Goal: Navigation & Orientation: Find specific page/section

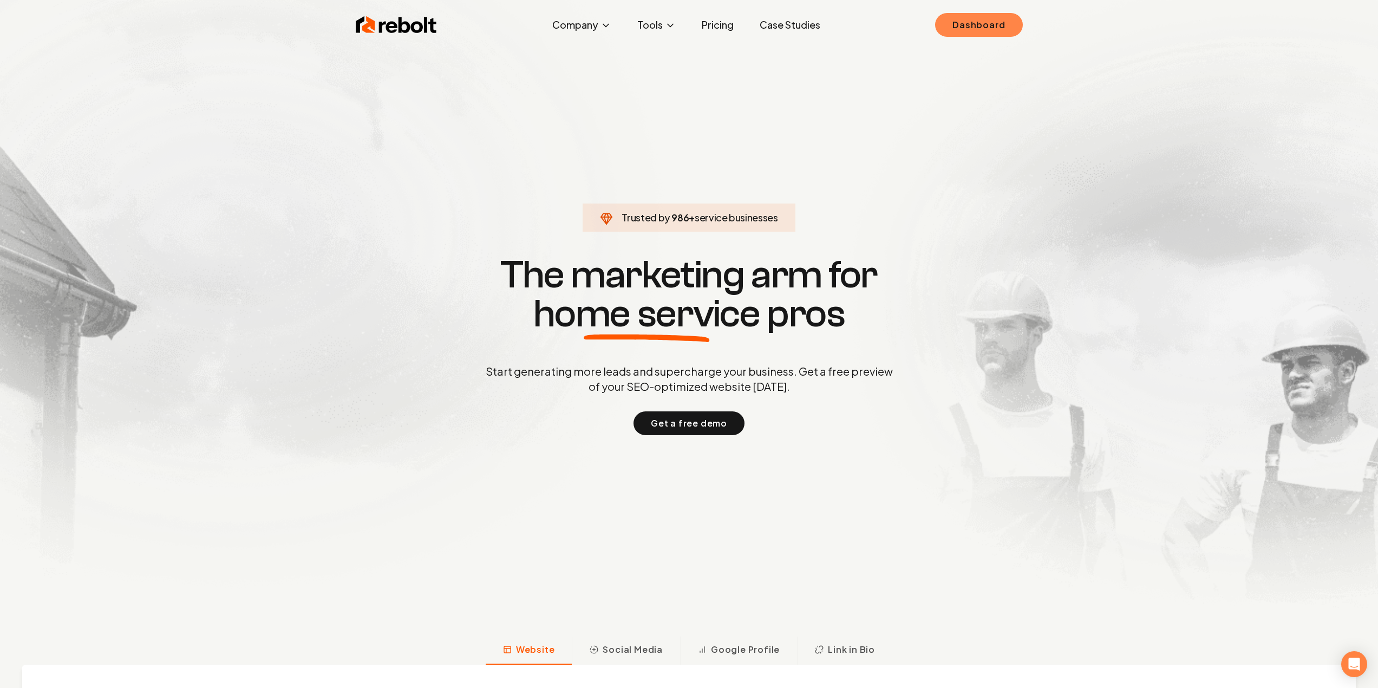
click at [977, 26] on link "Dashboard" at bounding box center [978, 25] width 87 height 24
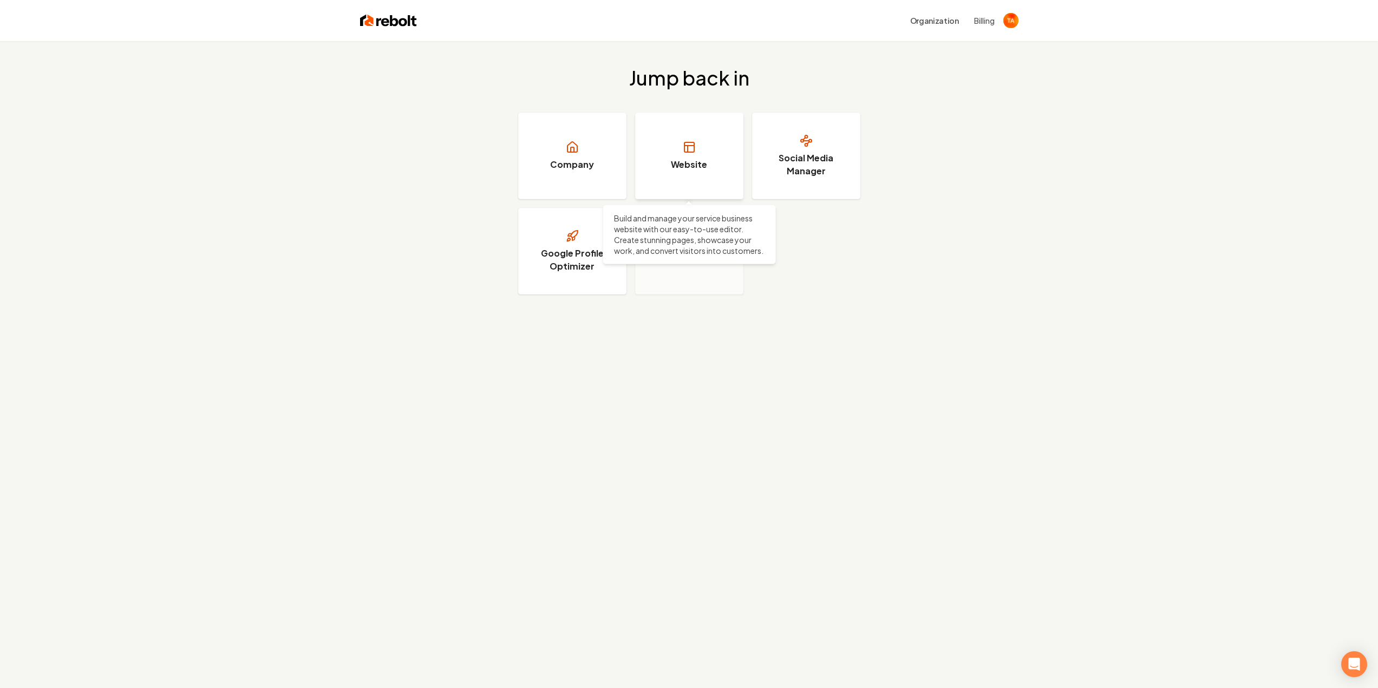
click at [693, 154] on link "Website" at bounding box center [689, 156] width 108 height 87
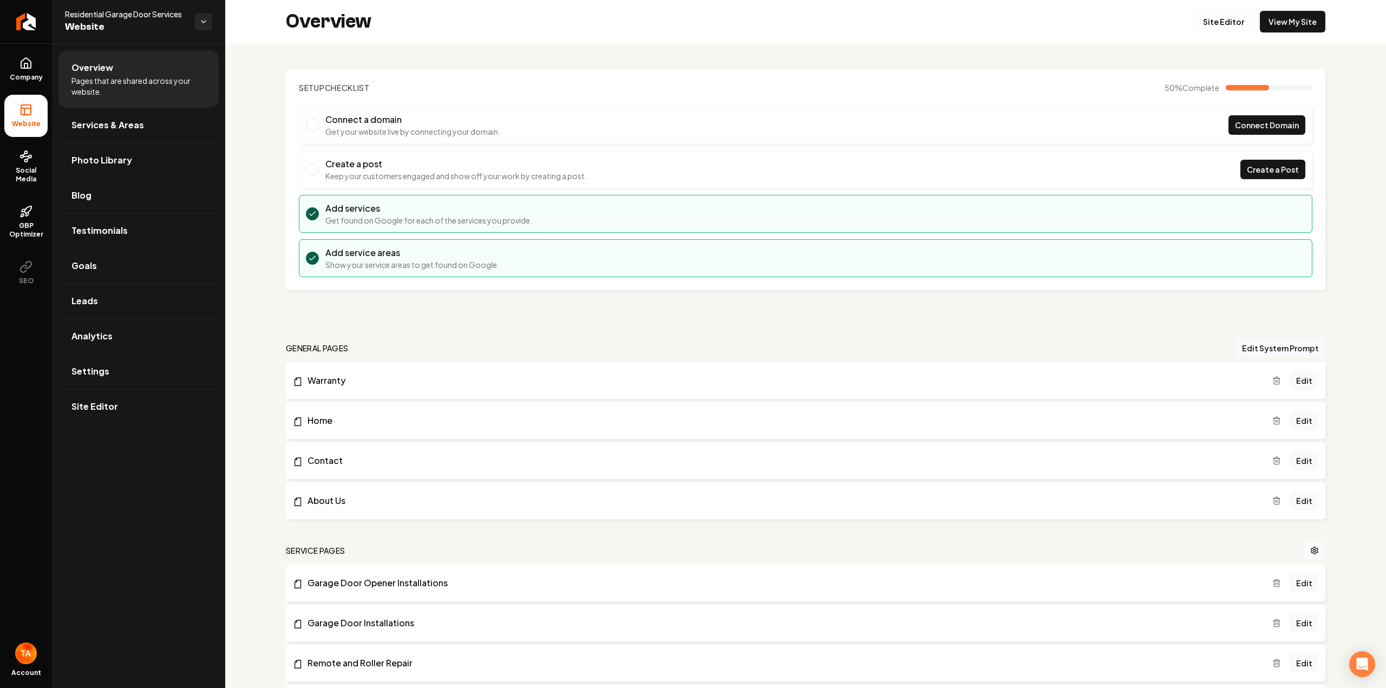
click at [27, 116] on icon at bounding box center [25, 109] width 13 height 13
click at [25, 62] on icon at bounding box center [25, 63] width 13 height 13
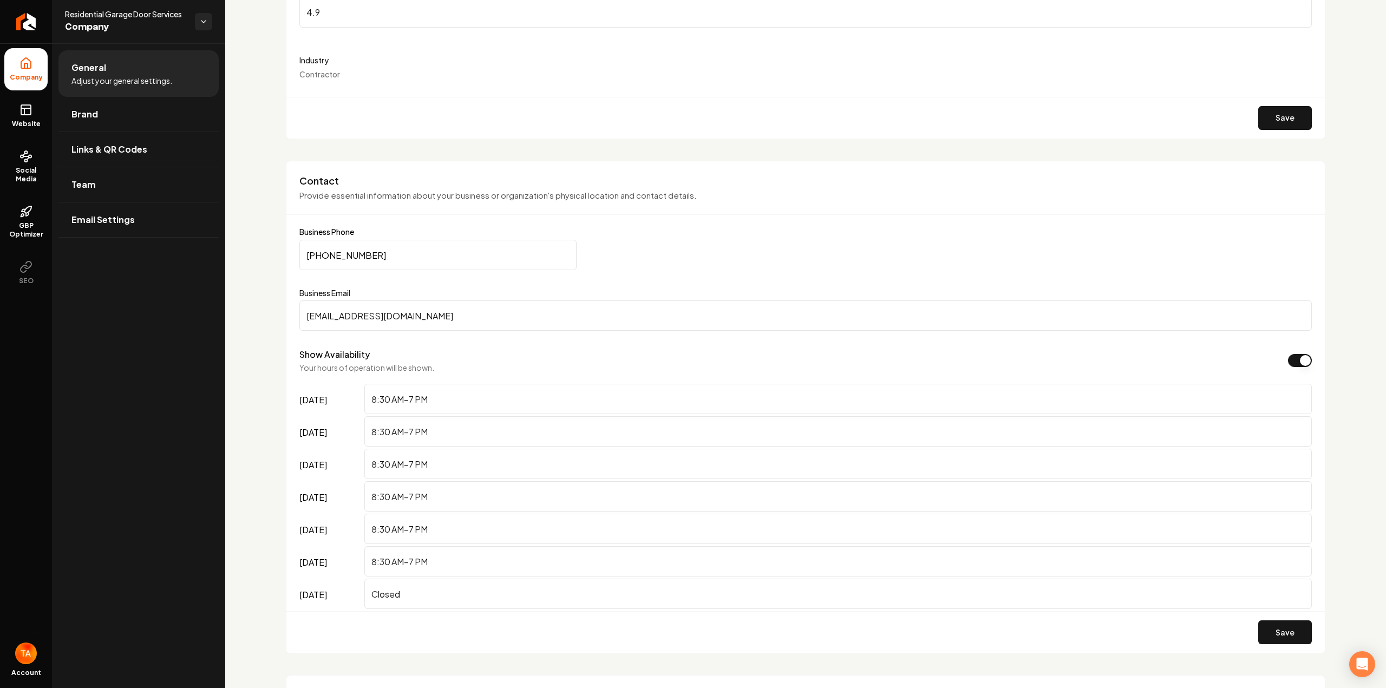
scroll to position [325, 0]
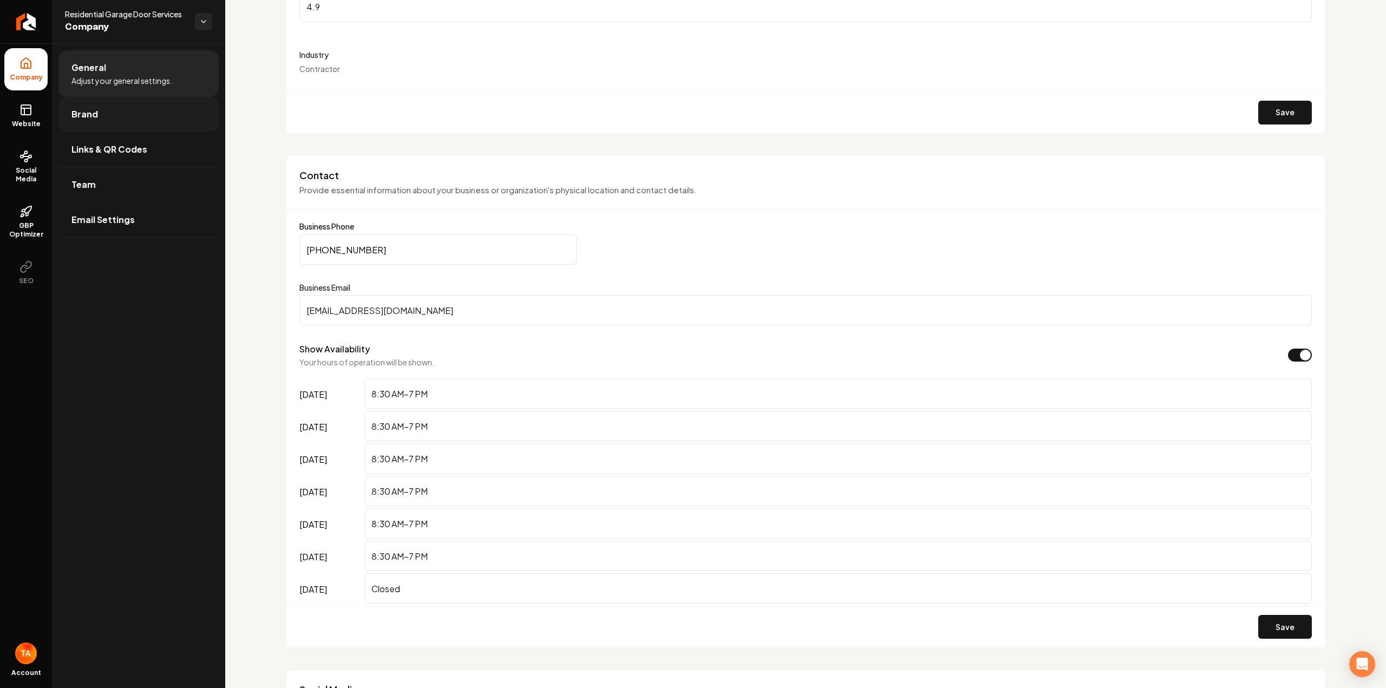
click at [102, 121] on link "Brand" at bounding box center [138, 114] width 160 height 35
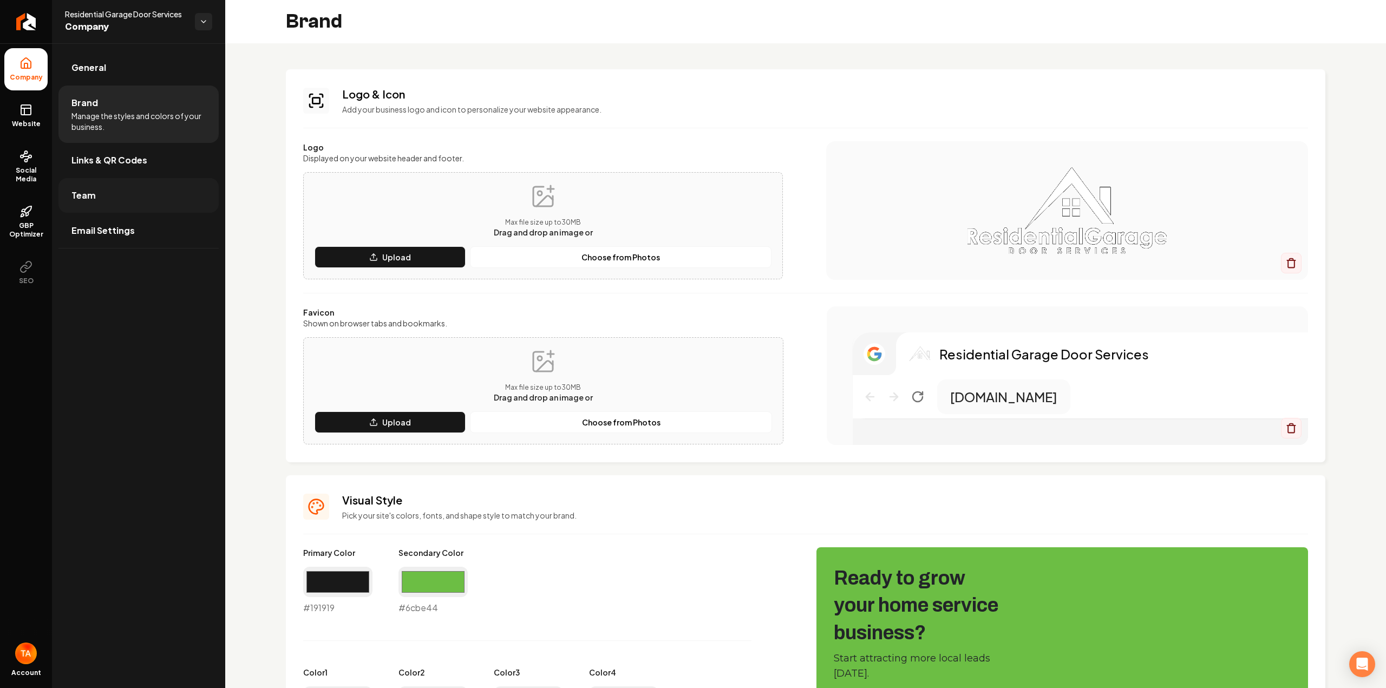
click at [165, 204] on link "Team" at bounding box center [138, 195] width 160 height 35
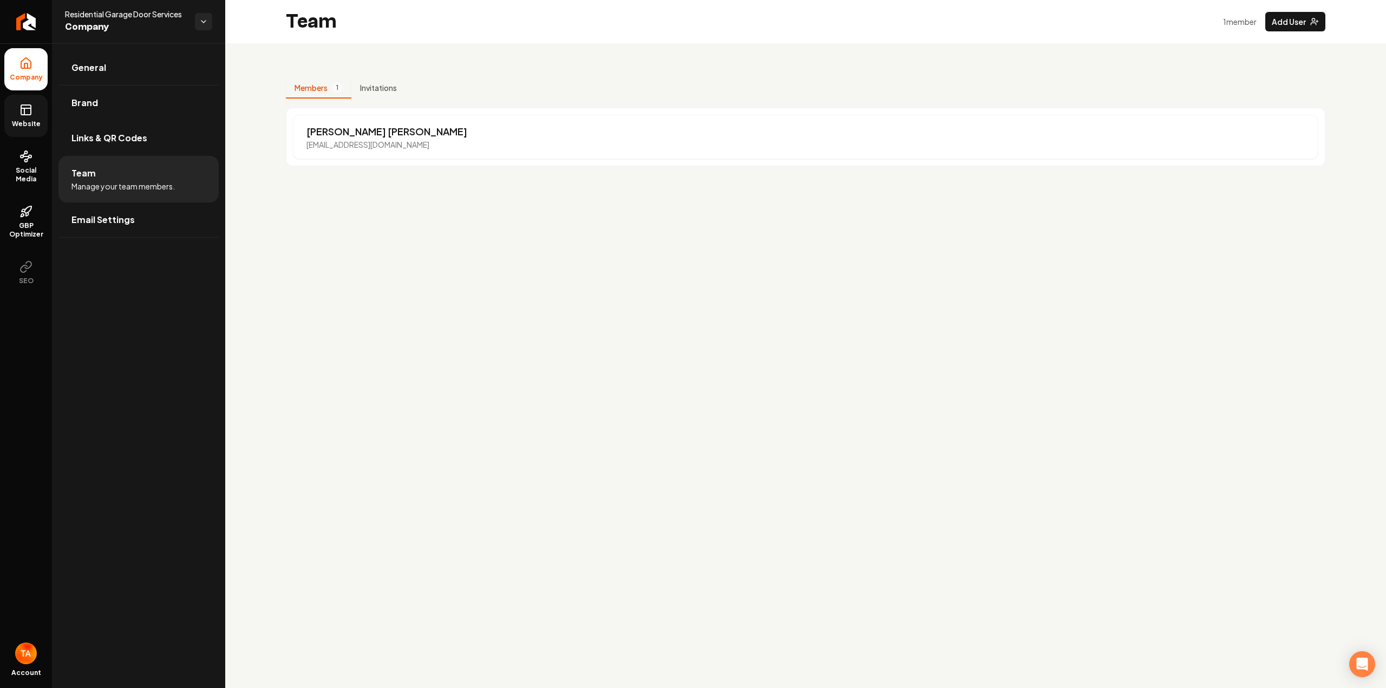
click at [25, 123] on span "Website" at bounding box center [26, 124] width 37 height 9
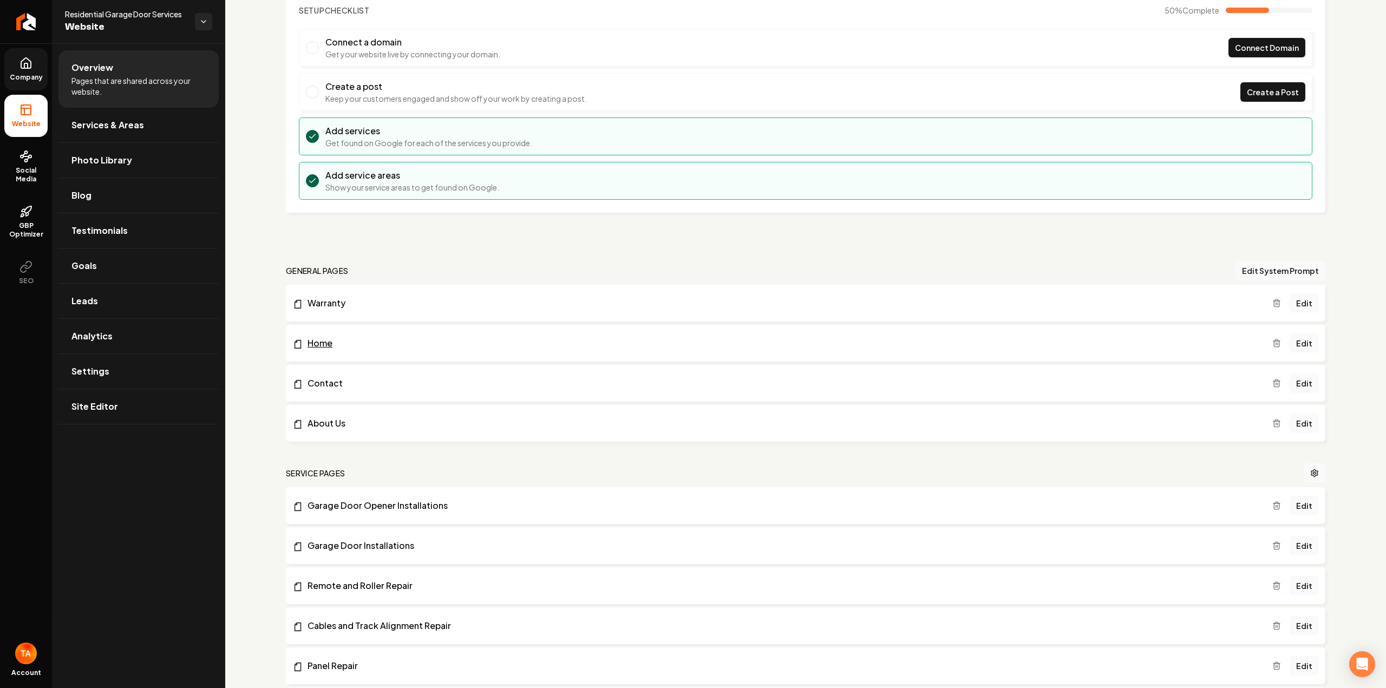
scroll to position [108, 0]
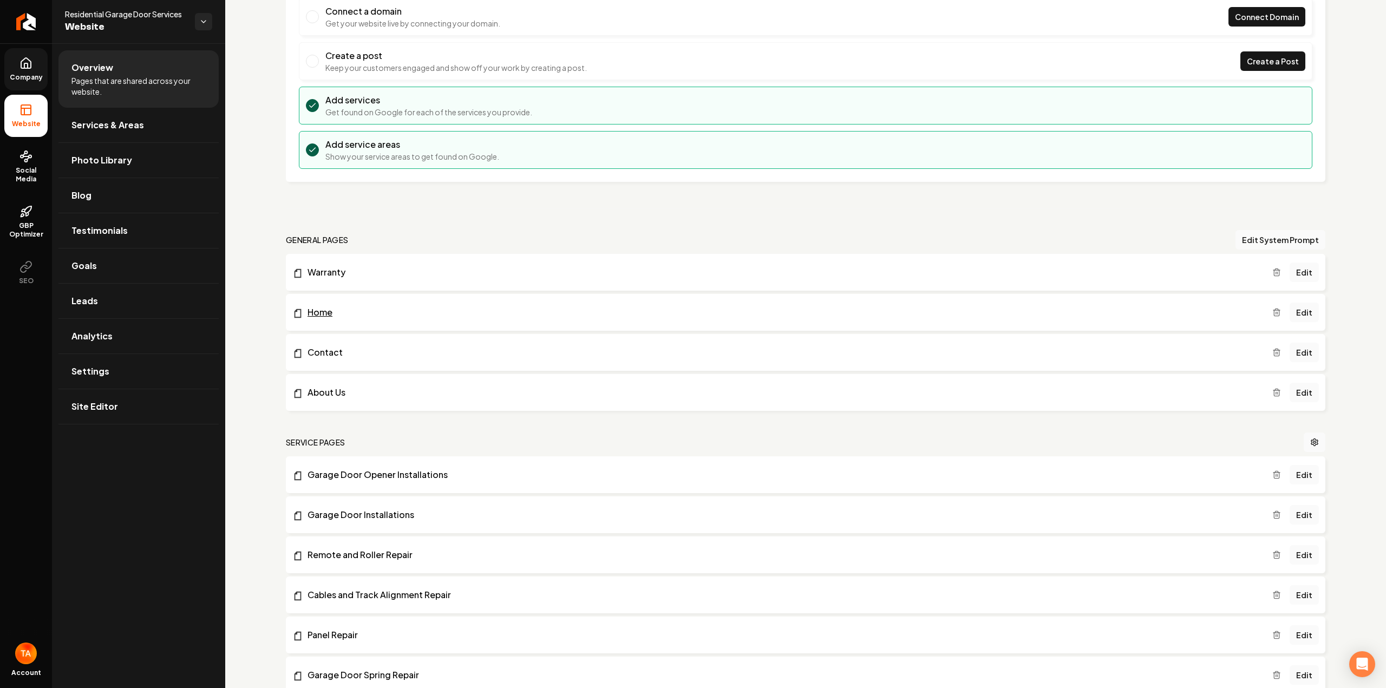
click at [329, 317] on link "Home" at bounding box center [782, 312] width 980 height 13
click at [138, 406] on link "Site Editor" at bounding box center [138, 406] width 160 height 35
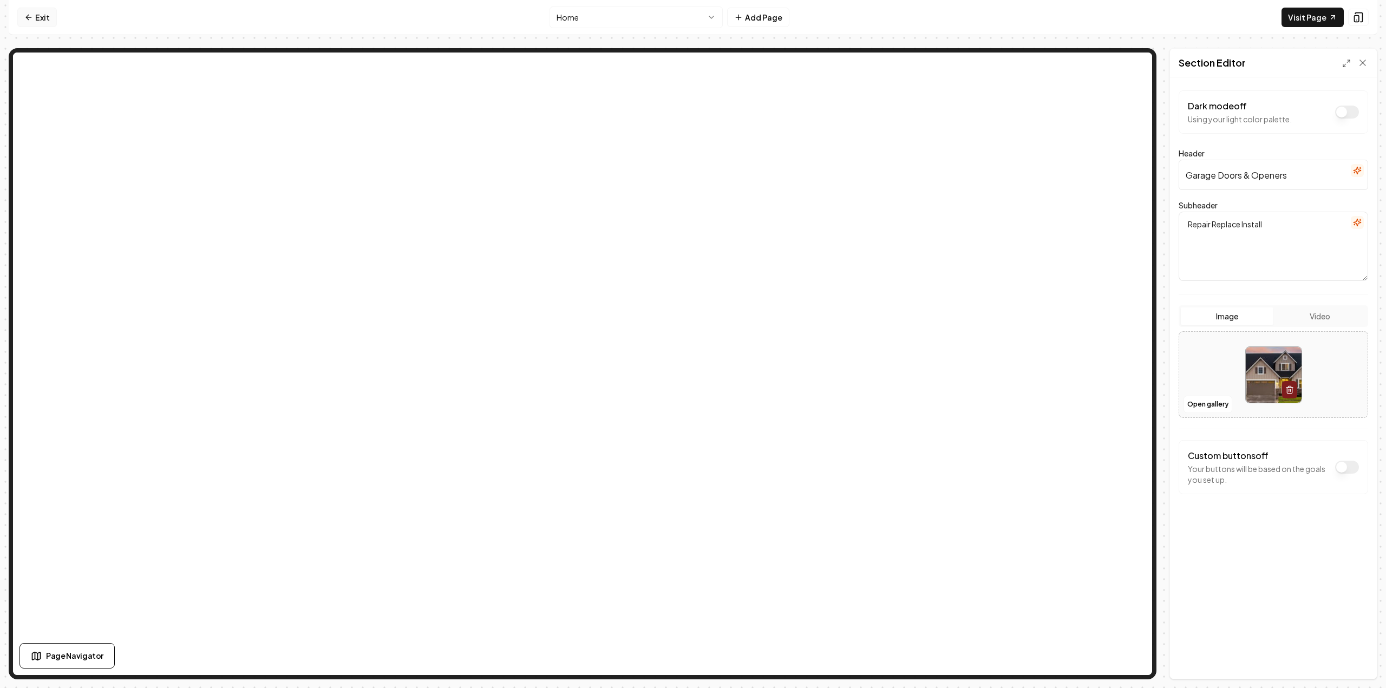
click at [28, 21] on icon at bounding box center [28, 17] width 9 height 9
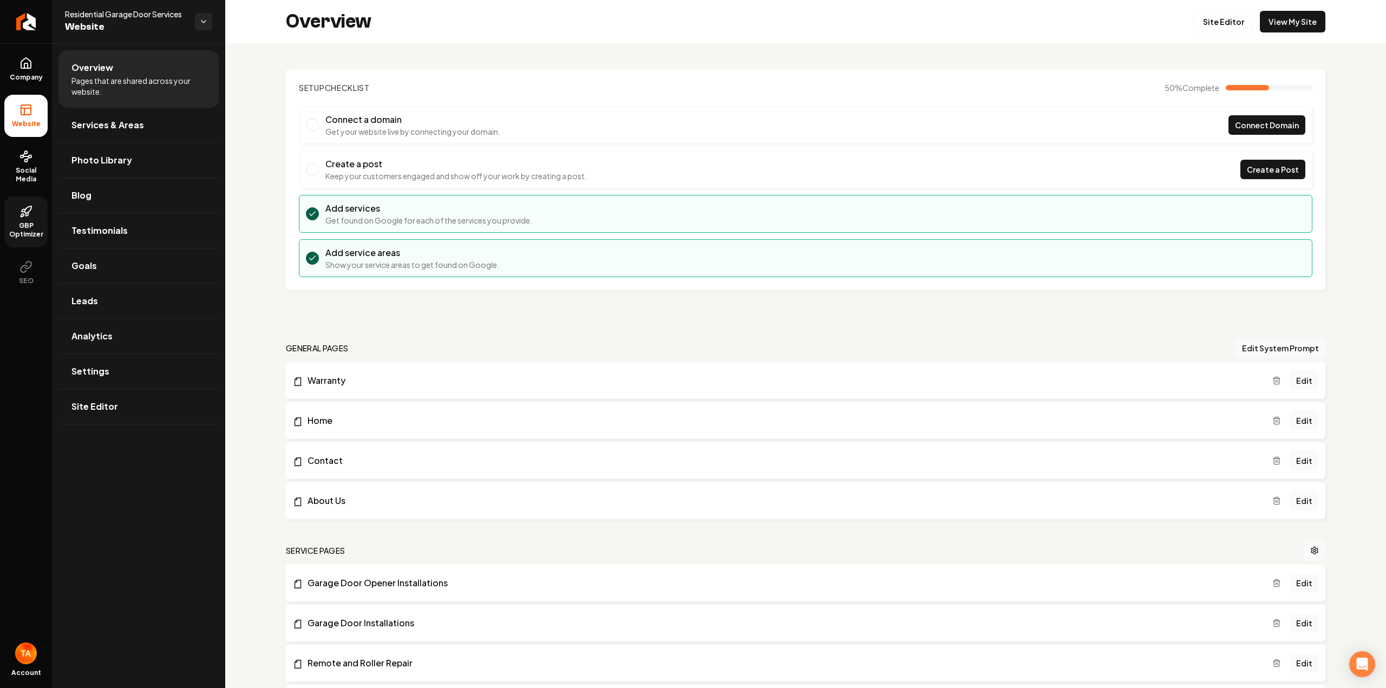
click at [26, 217] on icon at bounding box center [25, 211] width 13 height 13
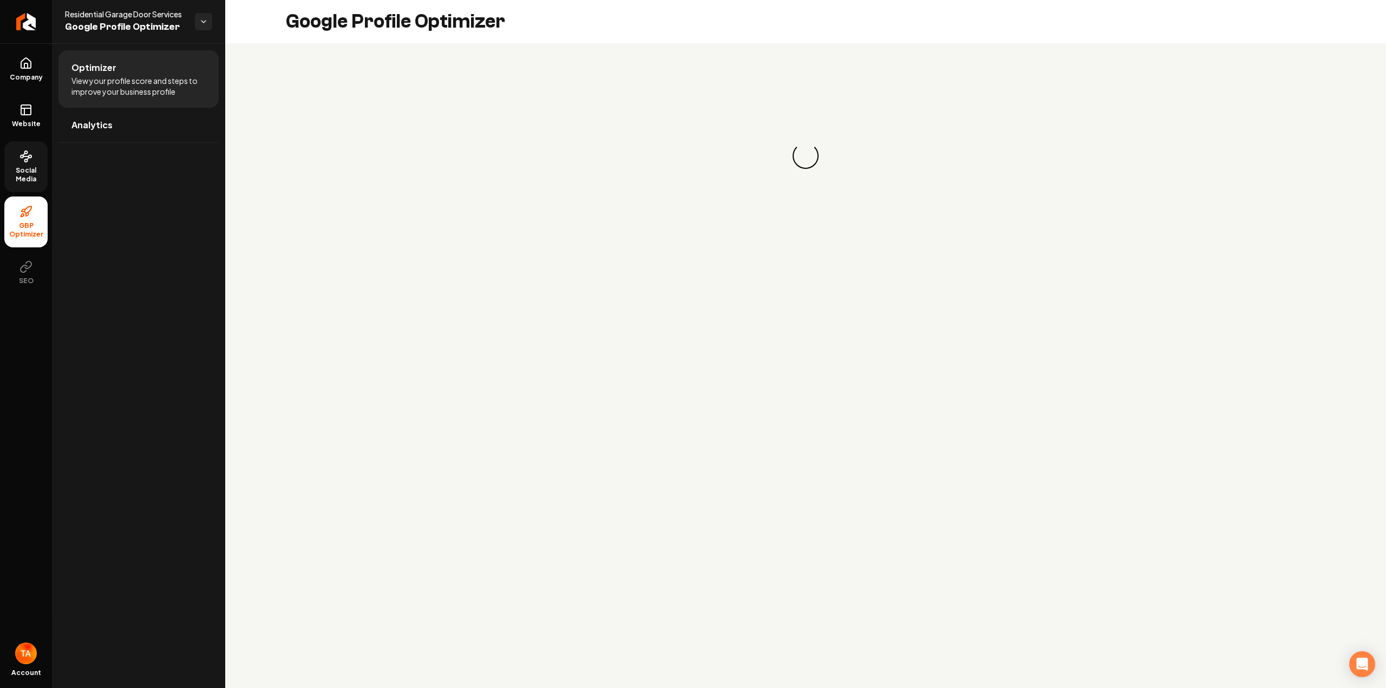
click at [29, 169] on span "Social Media" at bounding box center [25, 174] width 43 height 17
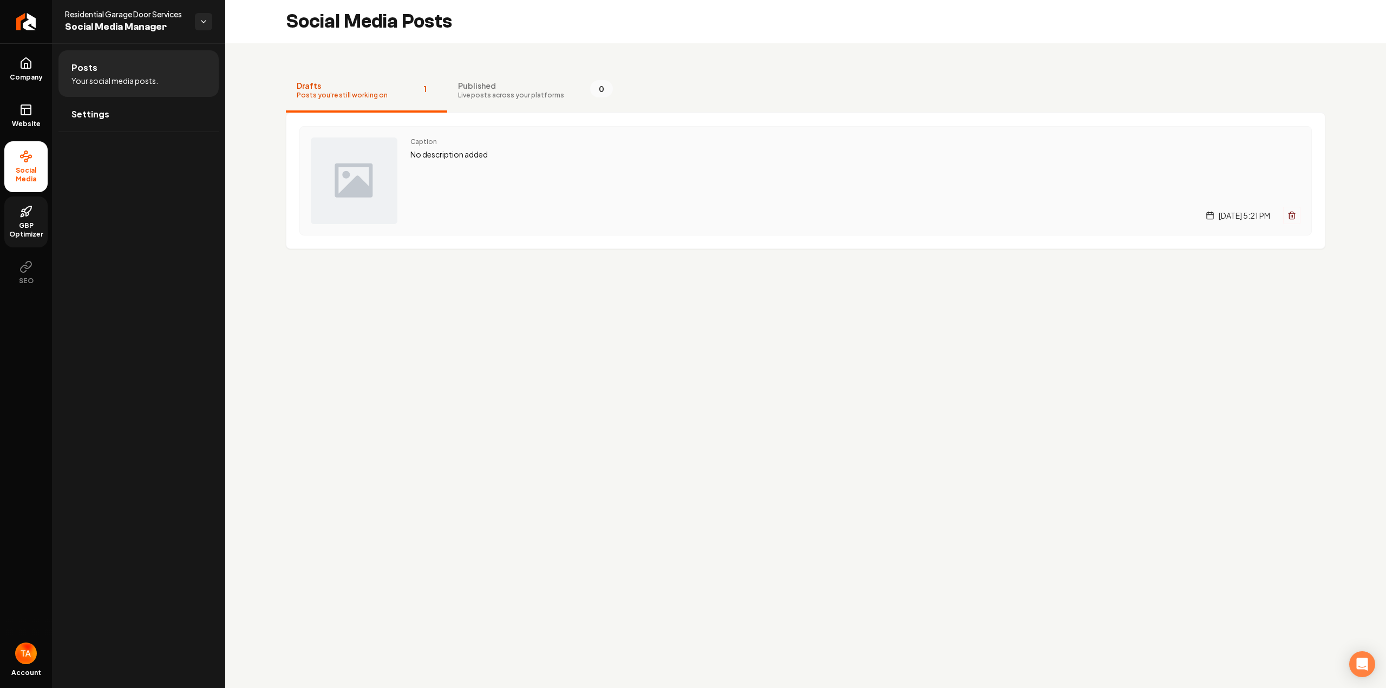
click at [357, 195] on img "Main content area" at bounding box center [354, 180] width 87 height 87
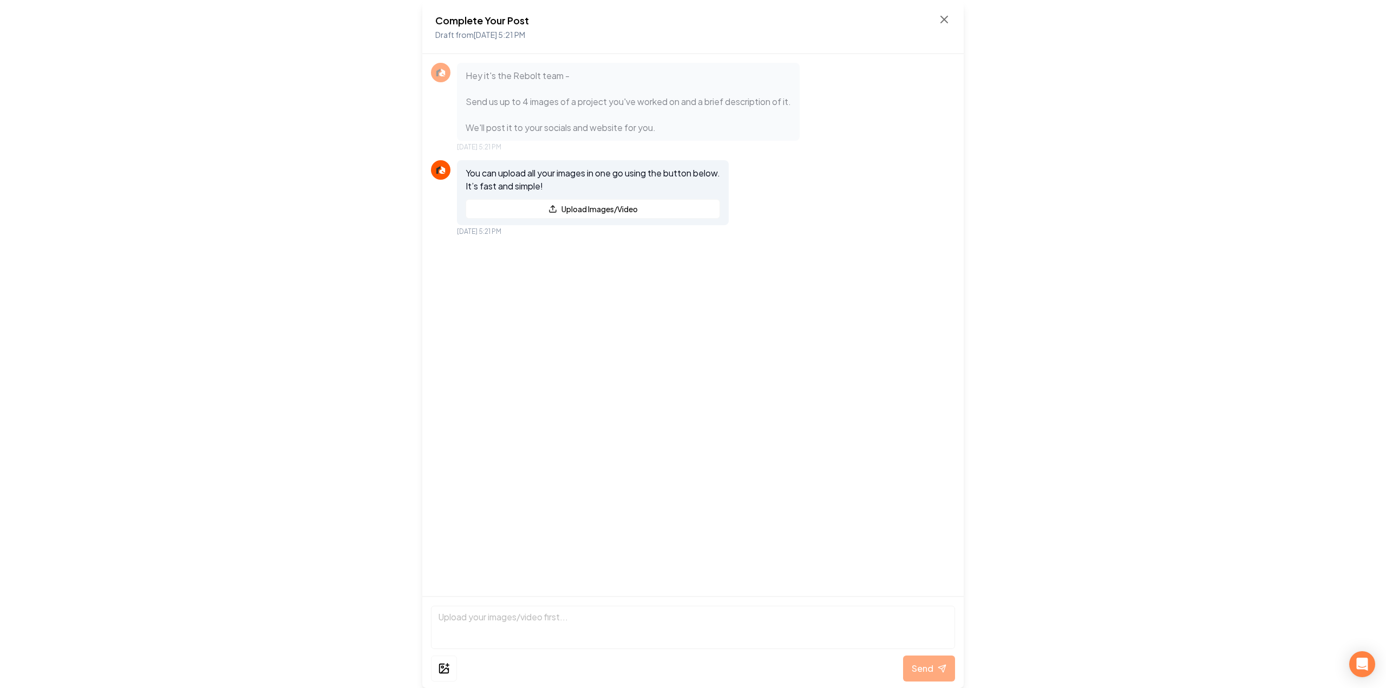
click at [1242, 42] on div "Complete Your Post Draft from [DATE] 5:21 PM Hey it's the Rebolt team - Send us…" at bounding box center [693, 344] width 1386 height 688
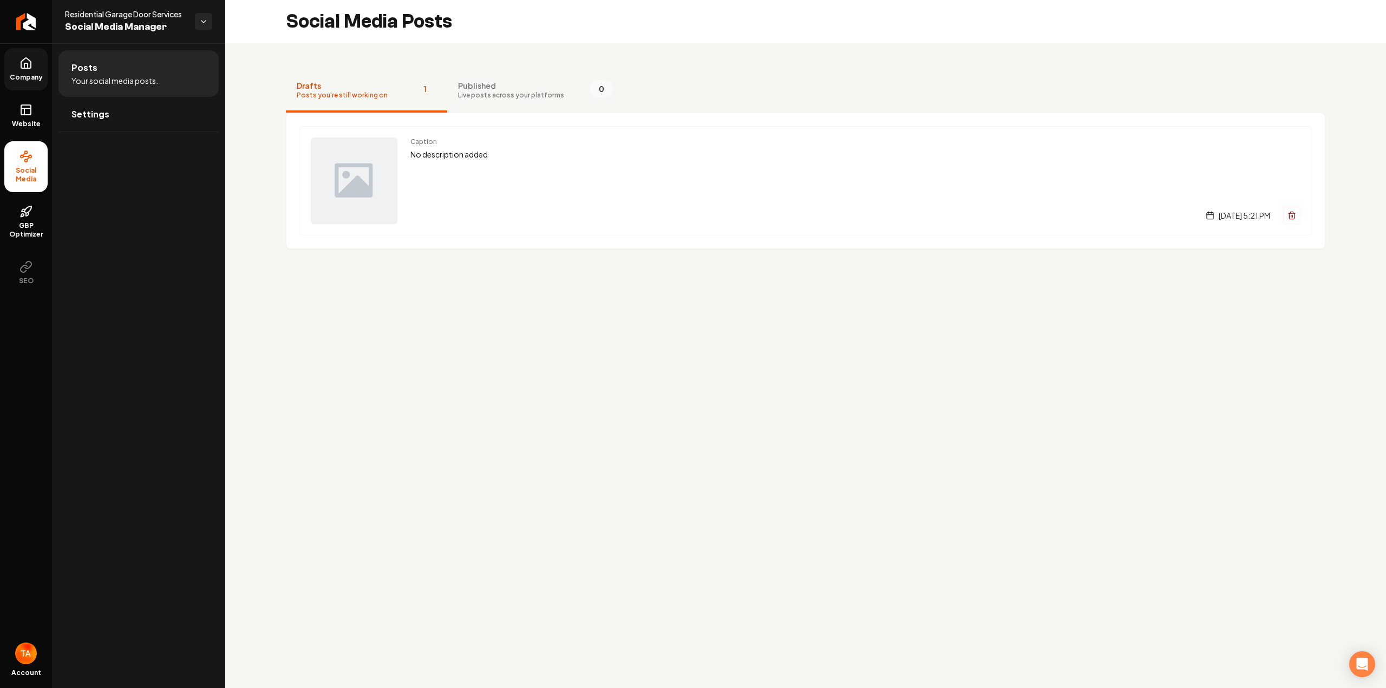
click at [11, 64] on link "Company" at bounding box center [25, 69] width 43 height 42
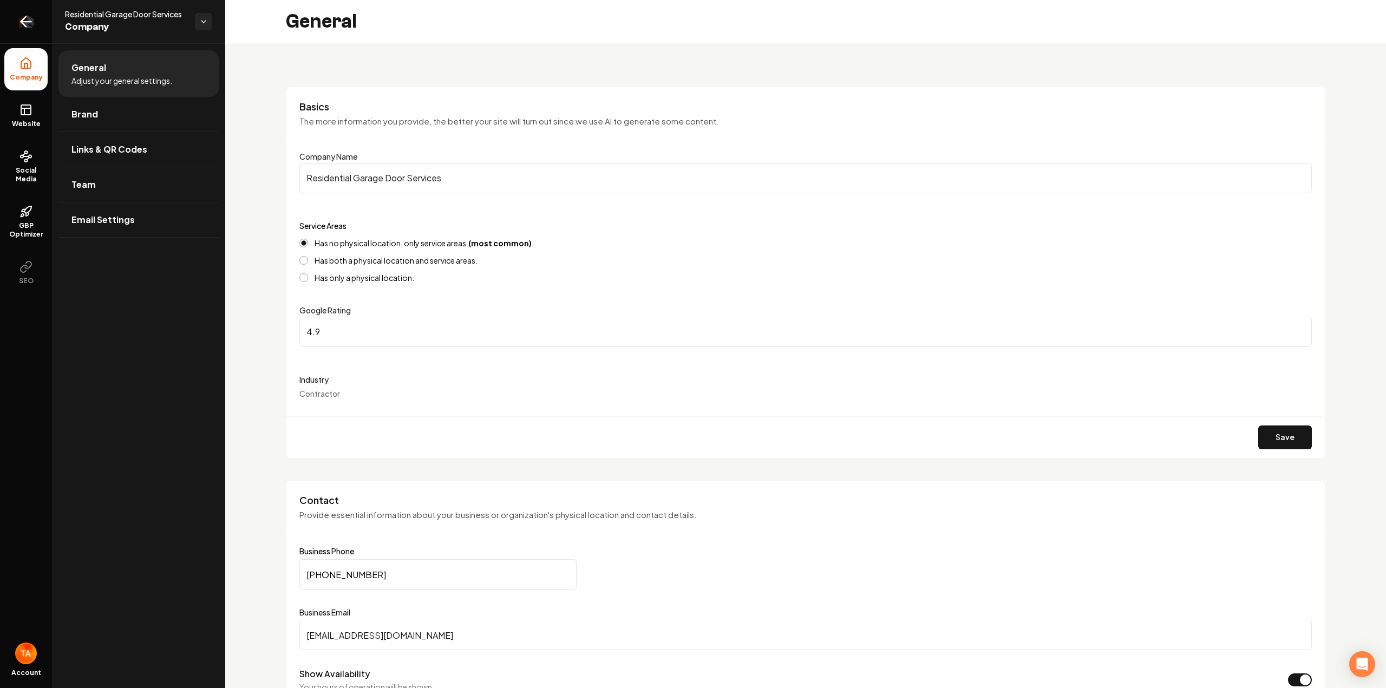
click at [17, 27] on link "Return to dashboard" at bounding box center [26, 21] width 52 height 43
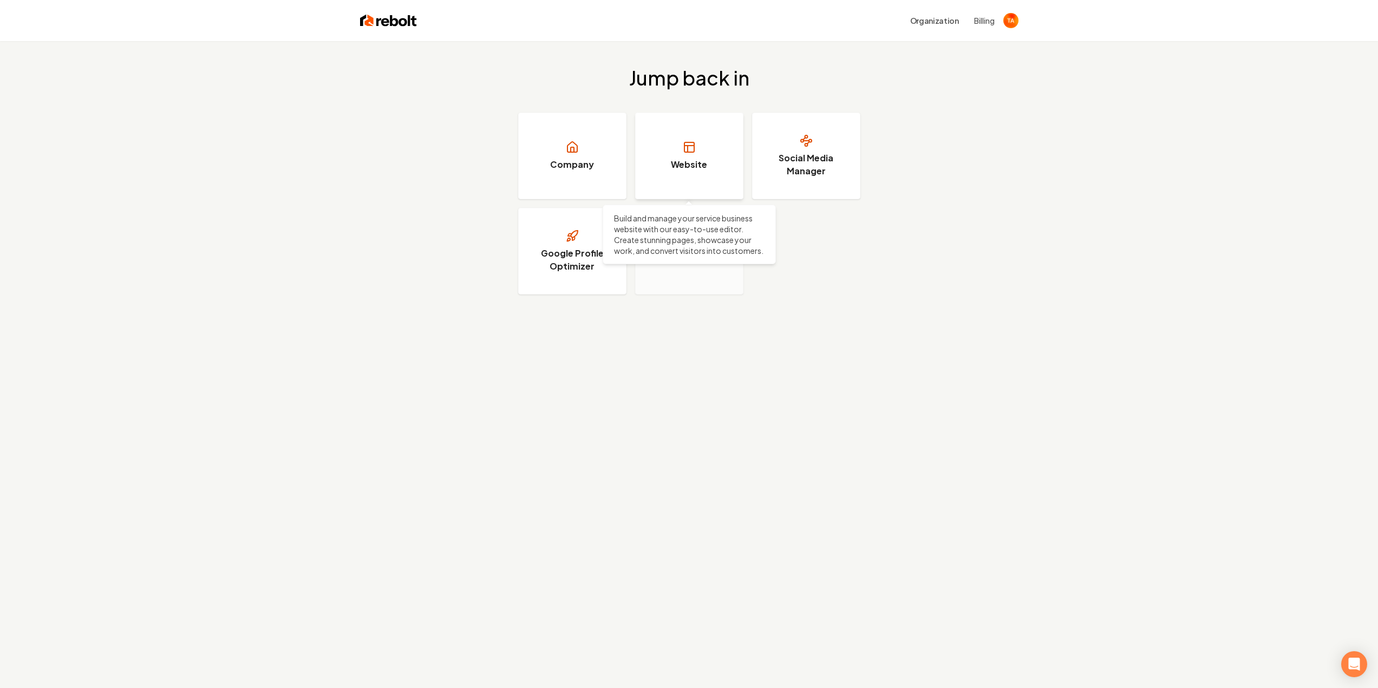
click at [673, 151] on link "Website" at bounding box center [689, 156] width 108 height 87
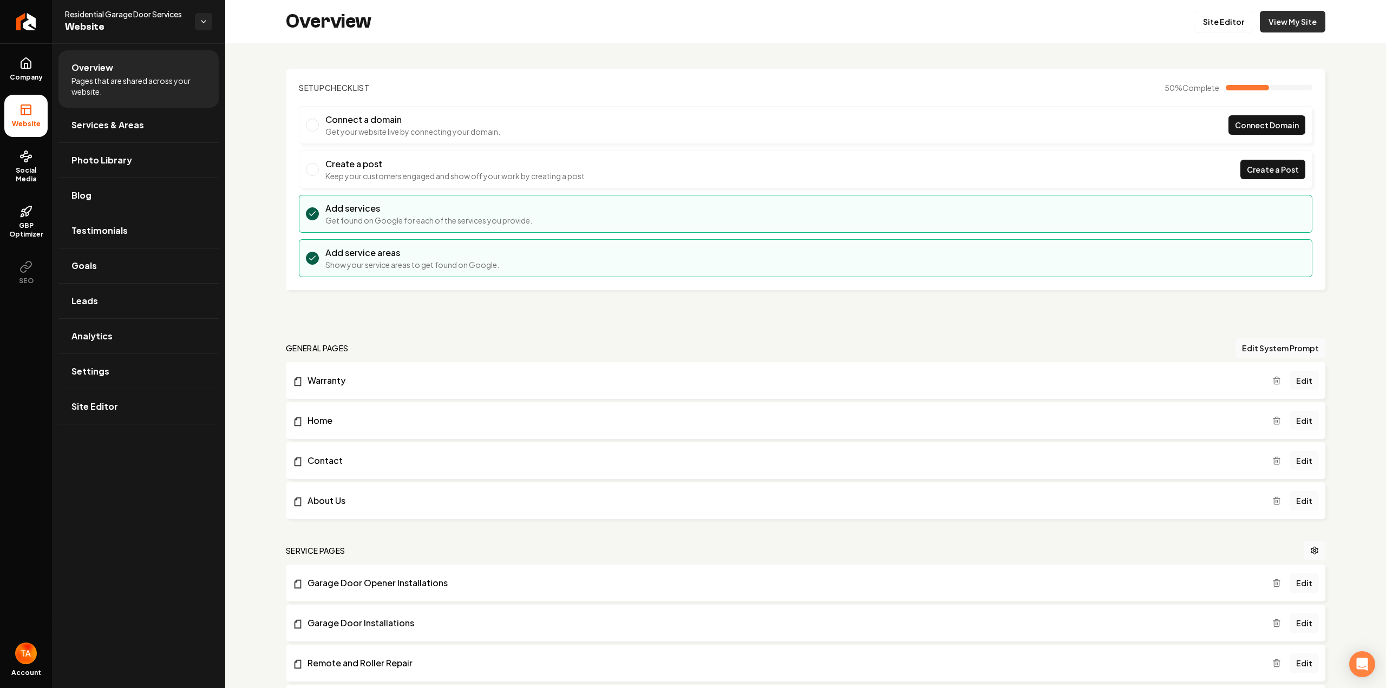
click at [1286, 31] on link "View My Site" at bounding box center [1292, 22] width 65 height 22
